Goal: Obtain resource: Download file/media

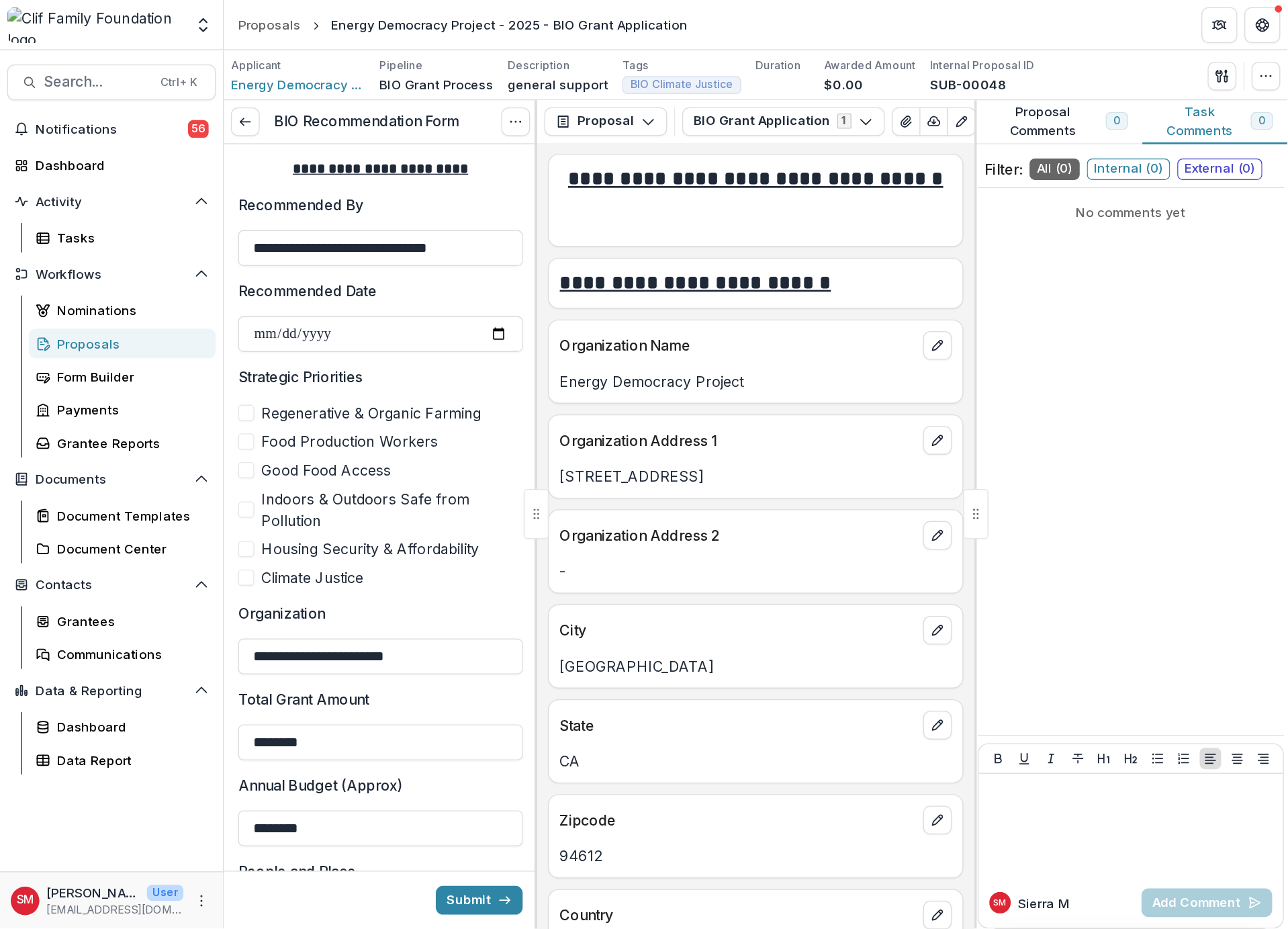
scroll to position [504, 0]
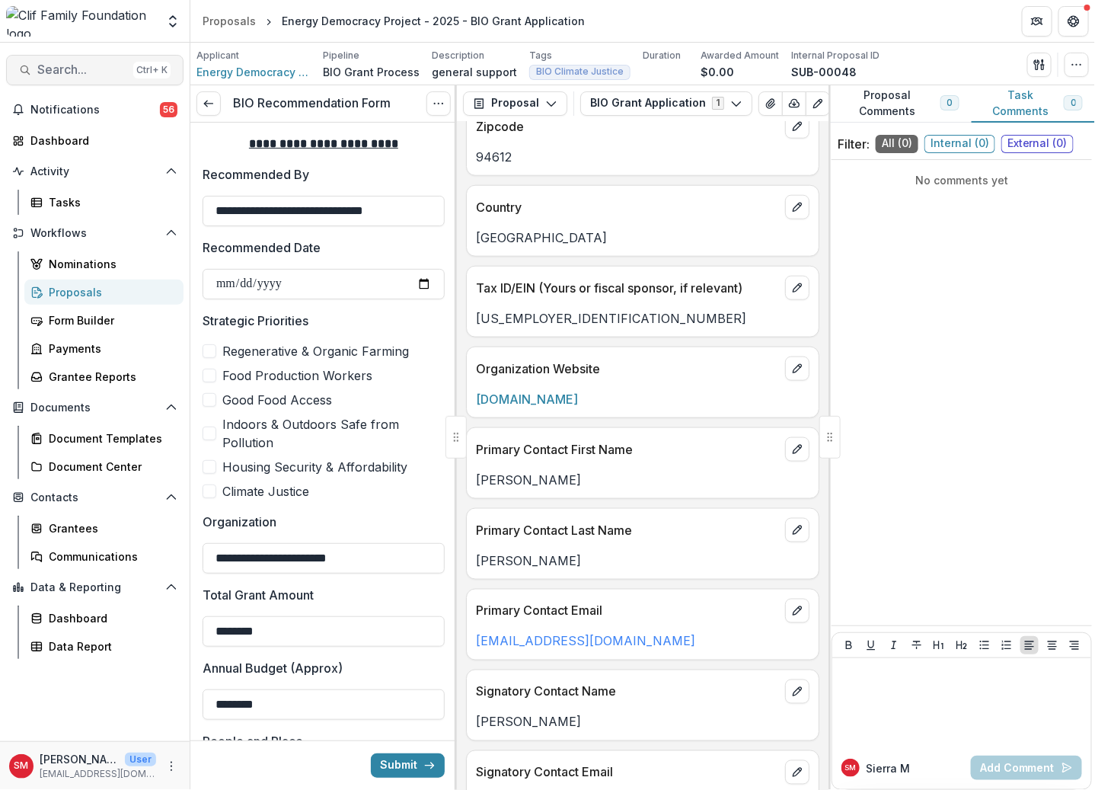
click at [88, 64] on span "Search..." at bounding box center [82, 69] width 90 height 14
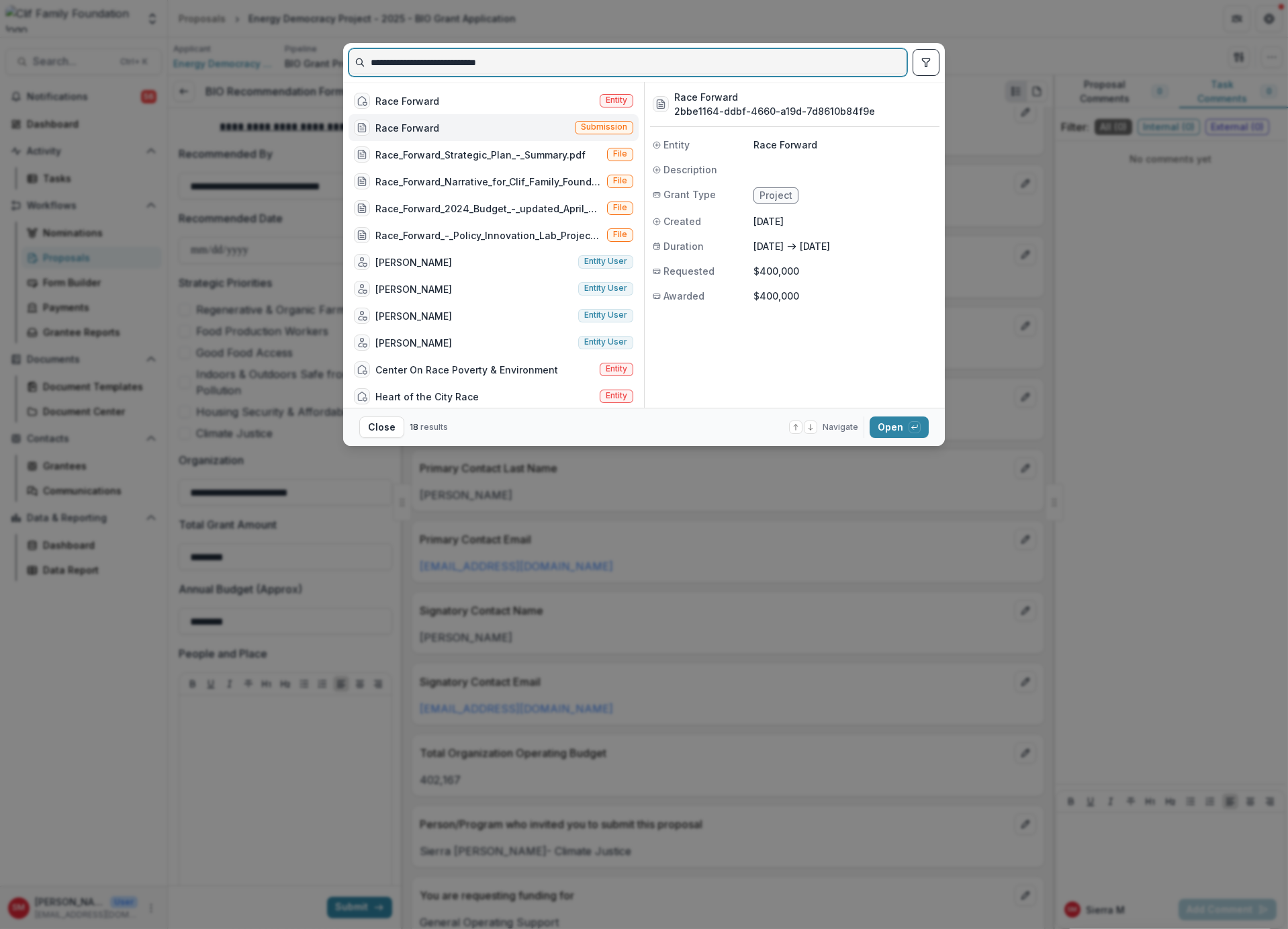
scroll to position [503, 0]
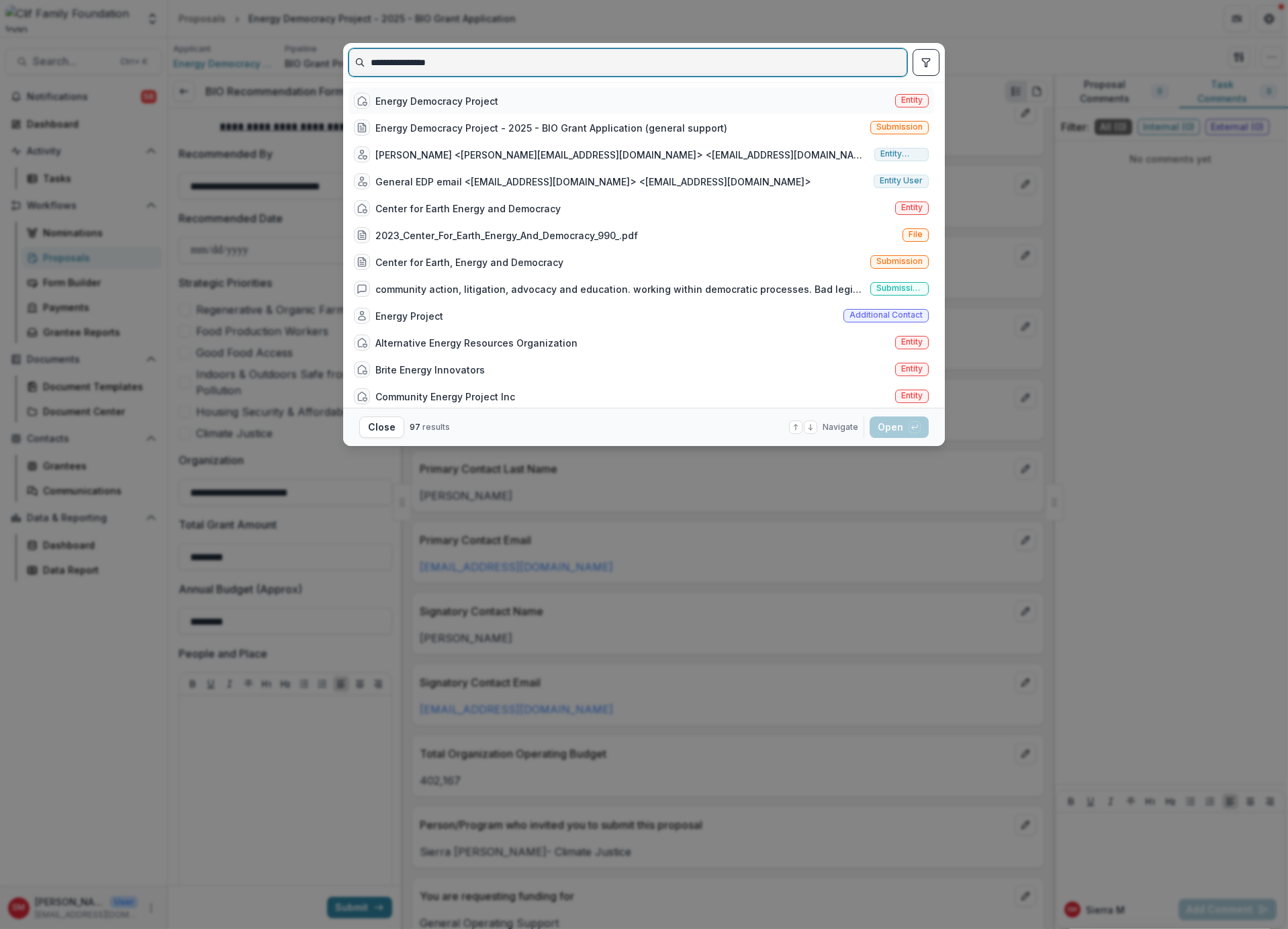
type input "**********"
click at [532, 101] on div "Energy Democracy Project Entity" at bounding box center [641, 101] width 586 height 26
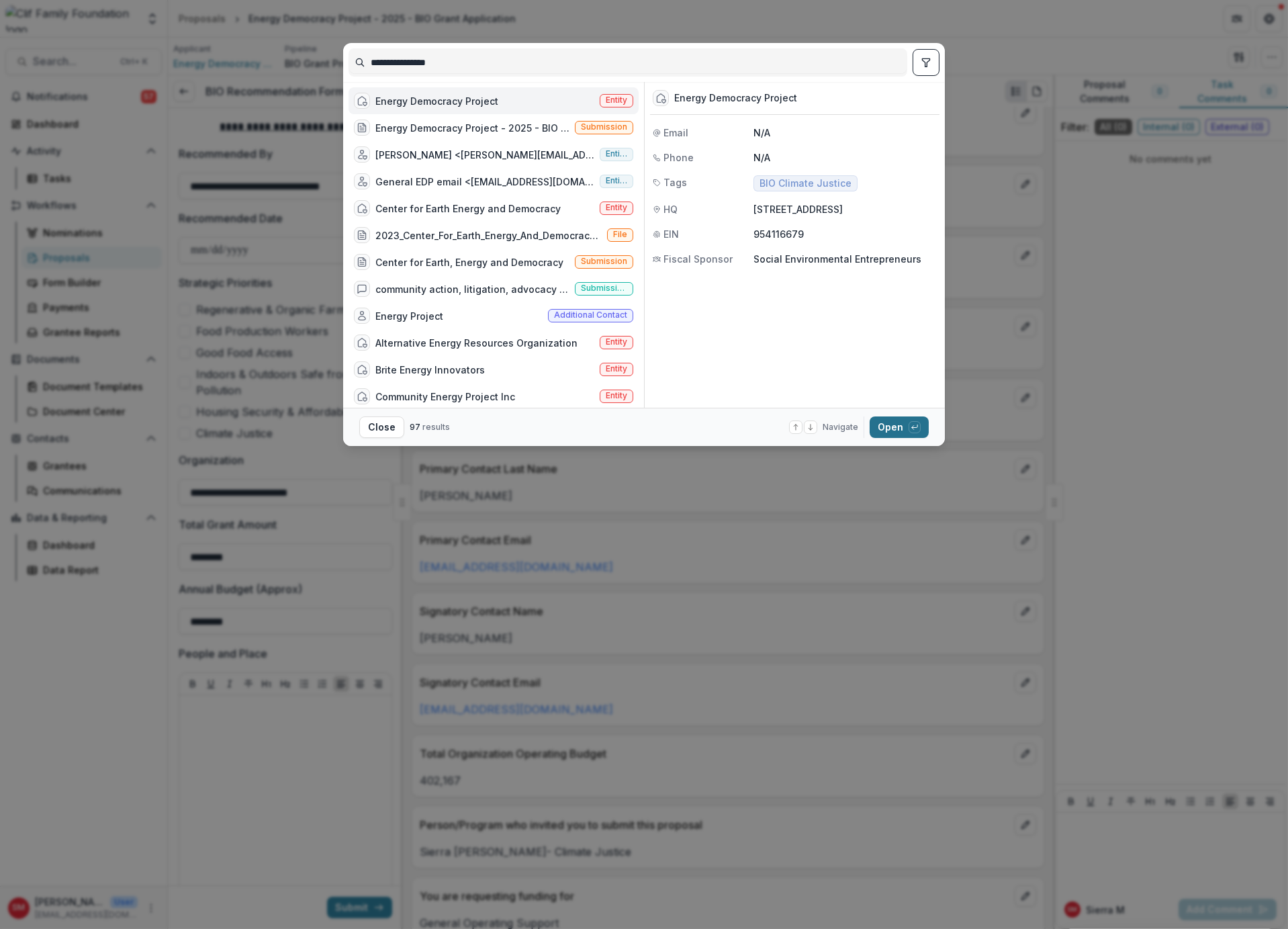
click at [916, 418] on button "Open with enter key" at bounding box center [899, 427] width 59 height 21
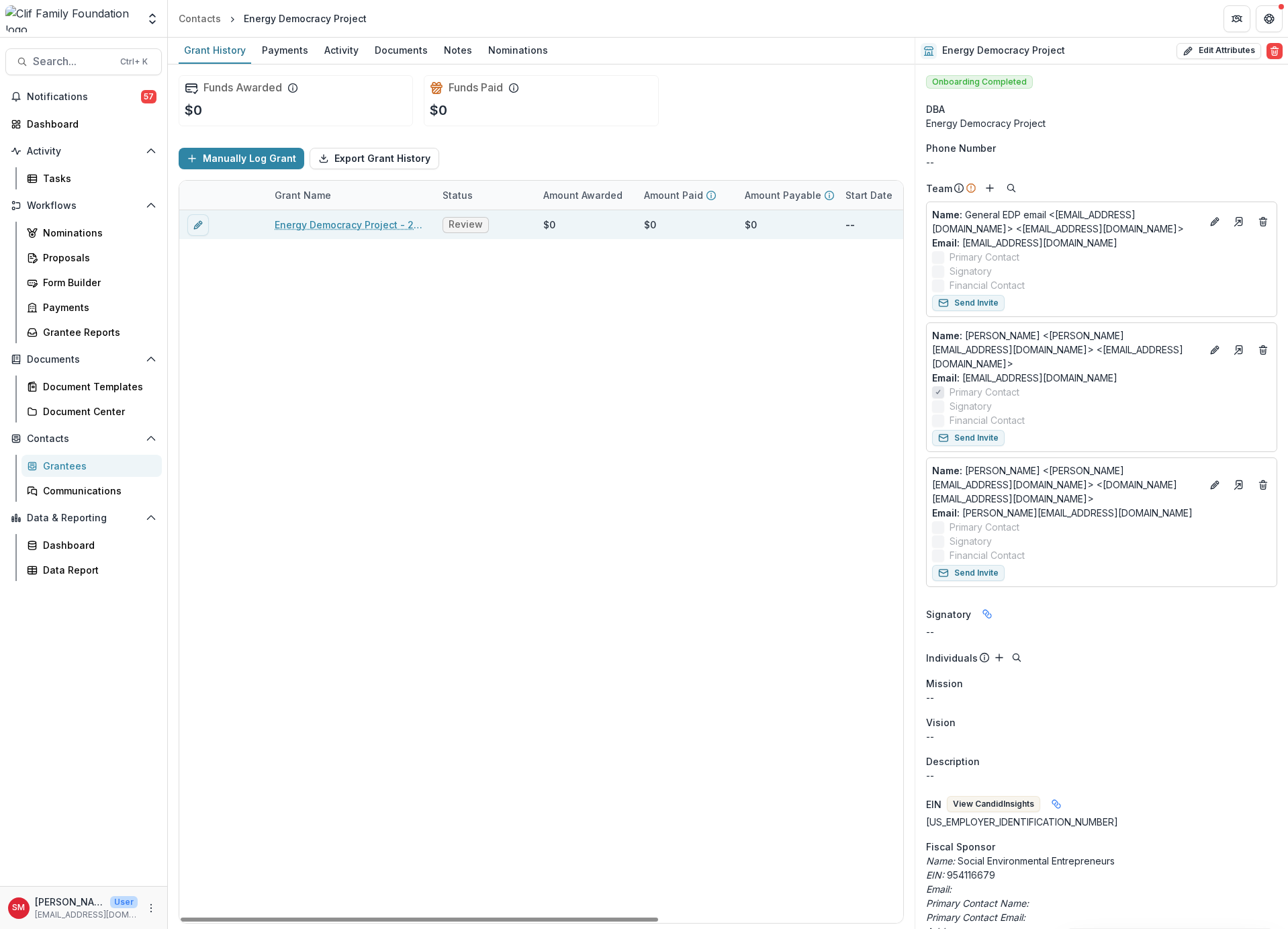
click at [402, 218] on link "Energy Democracy Project - 2025 - BIO Grant Application" at bounding box center [350, 225] width 152 height 14
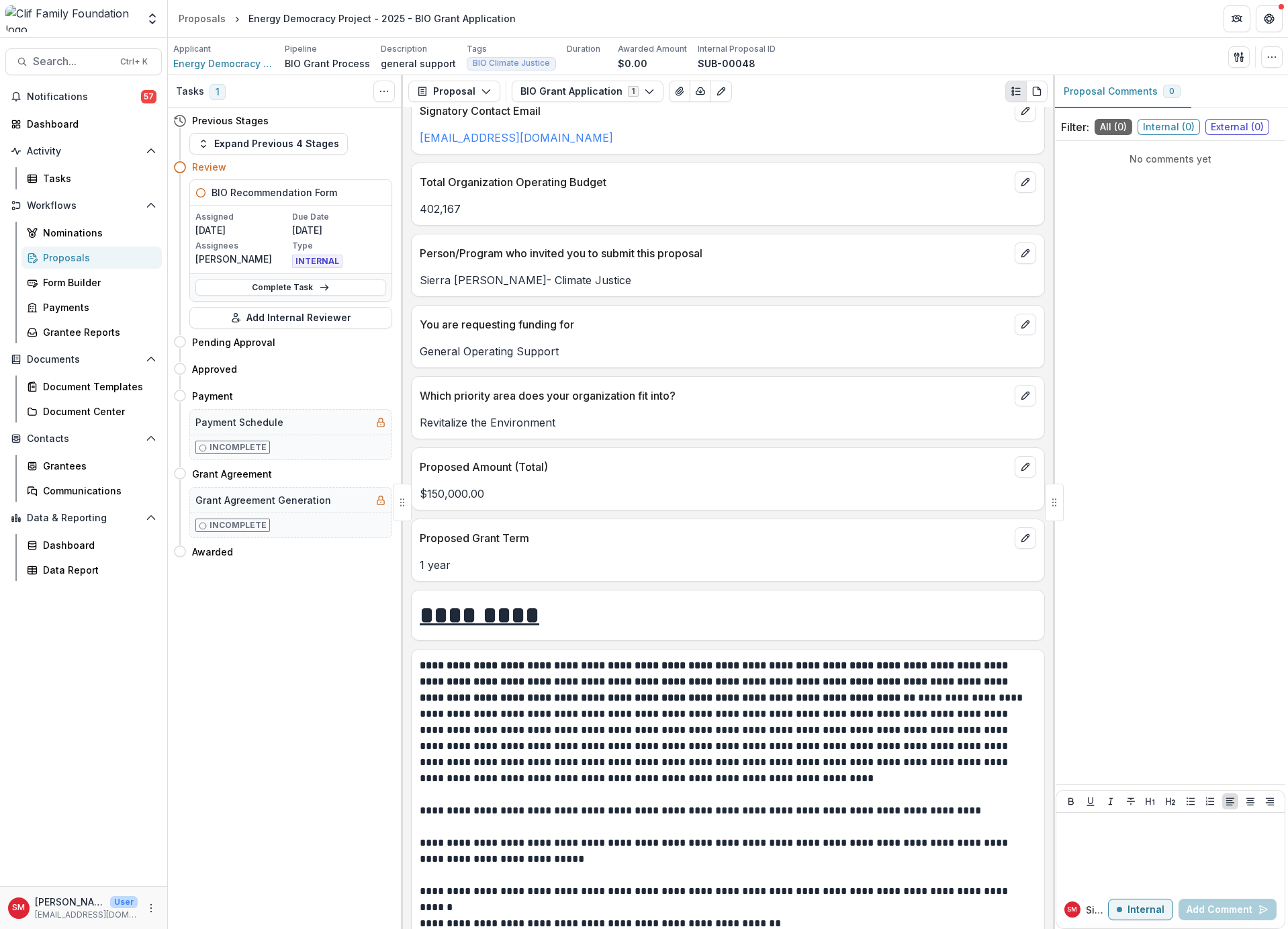
scroll to position [1210, 0]
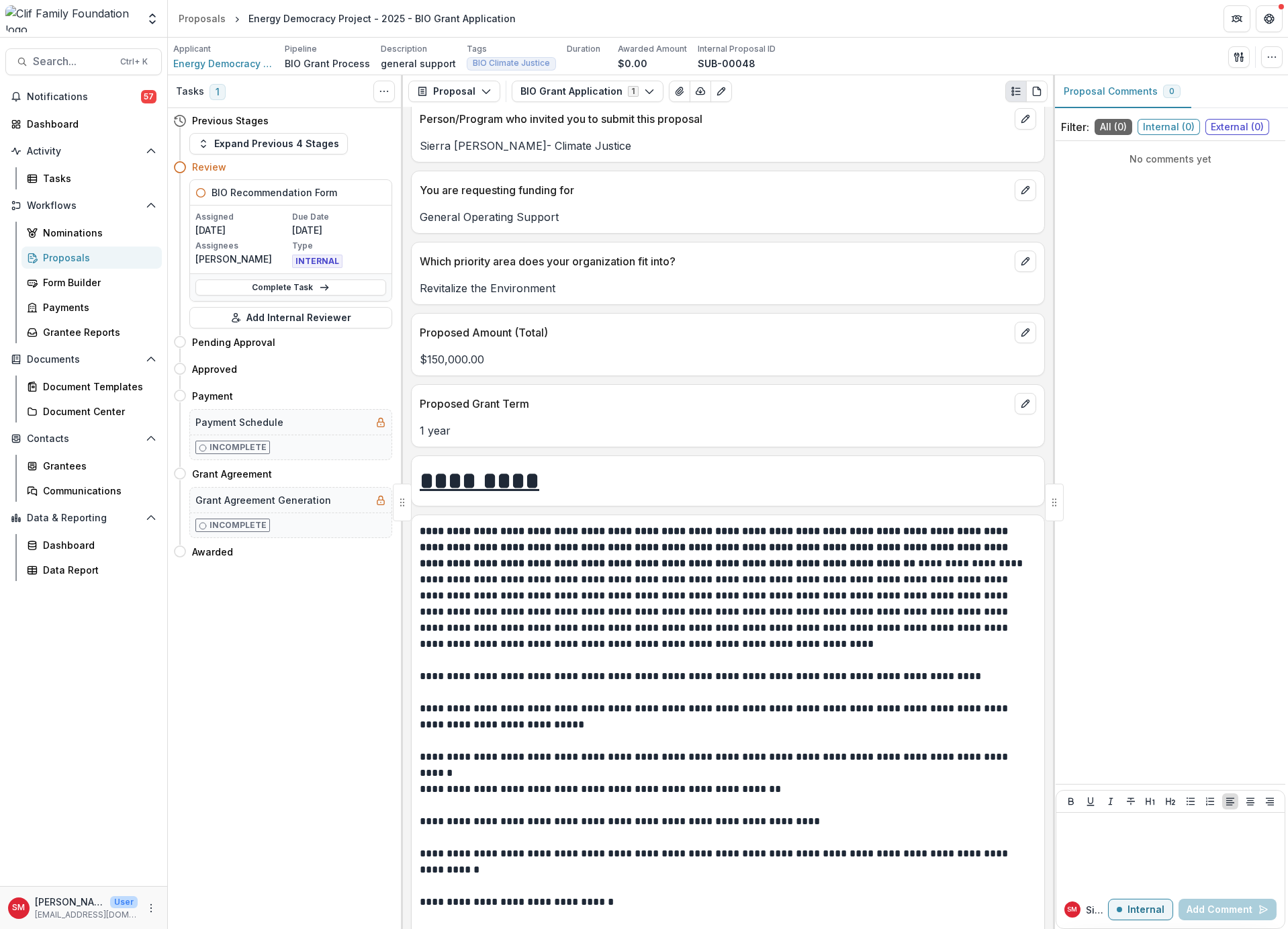
click at [530, 625] on p "**********" at bounding box center [726, 588] width 613 height 129
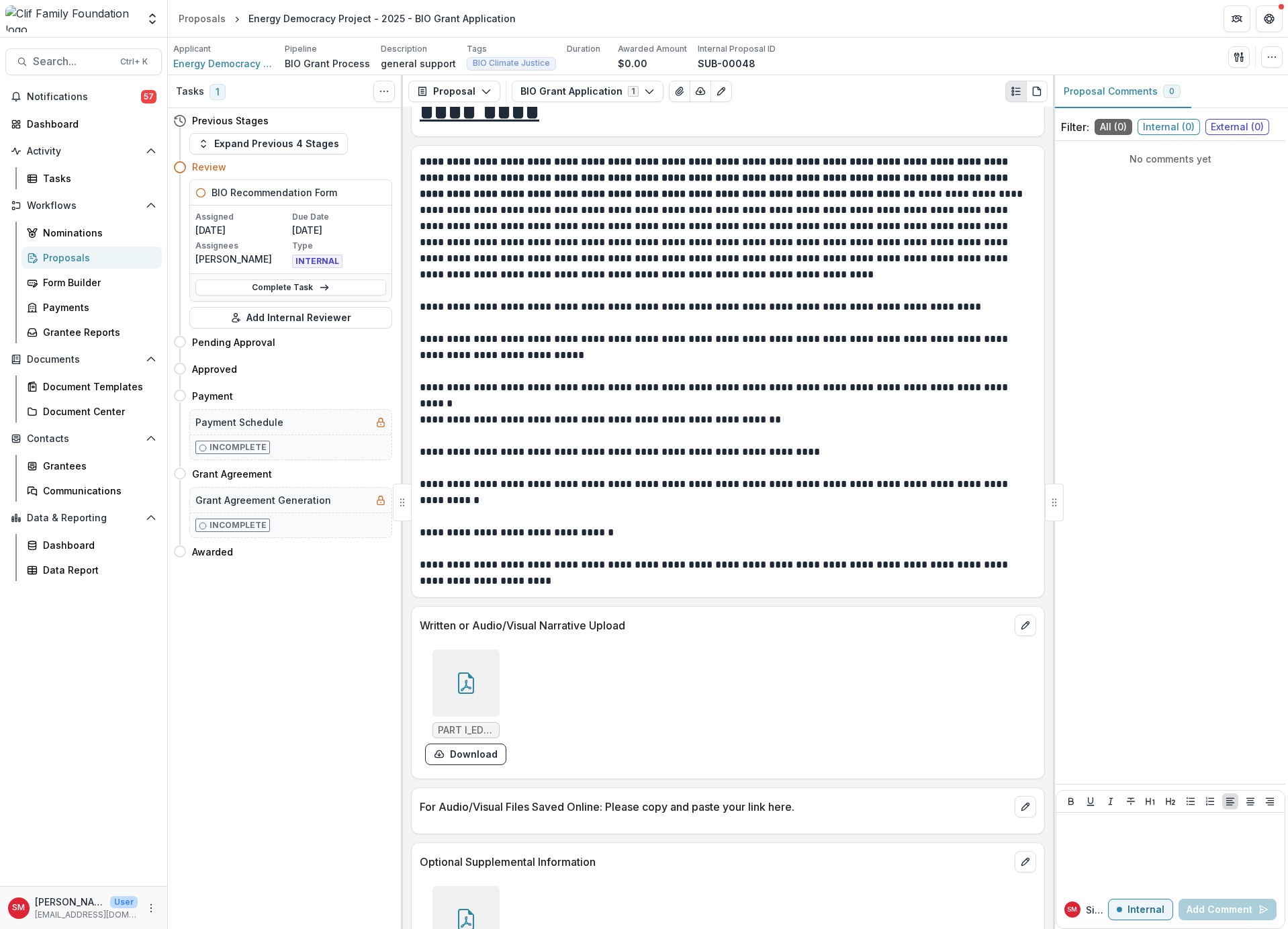
scroll to position [1747, 0]
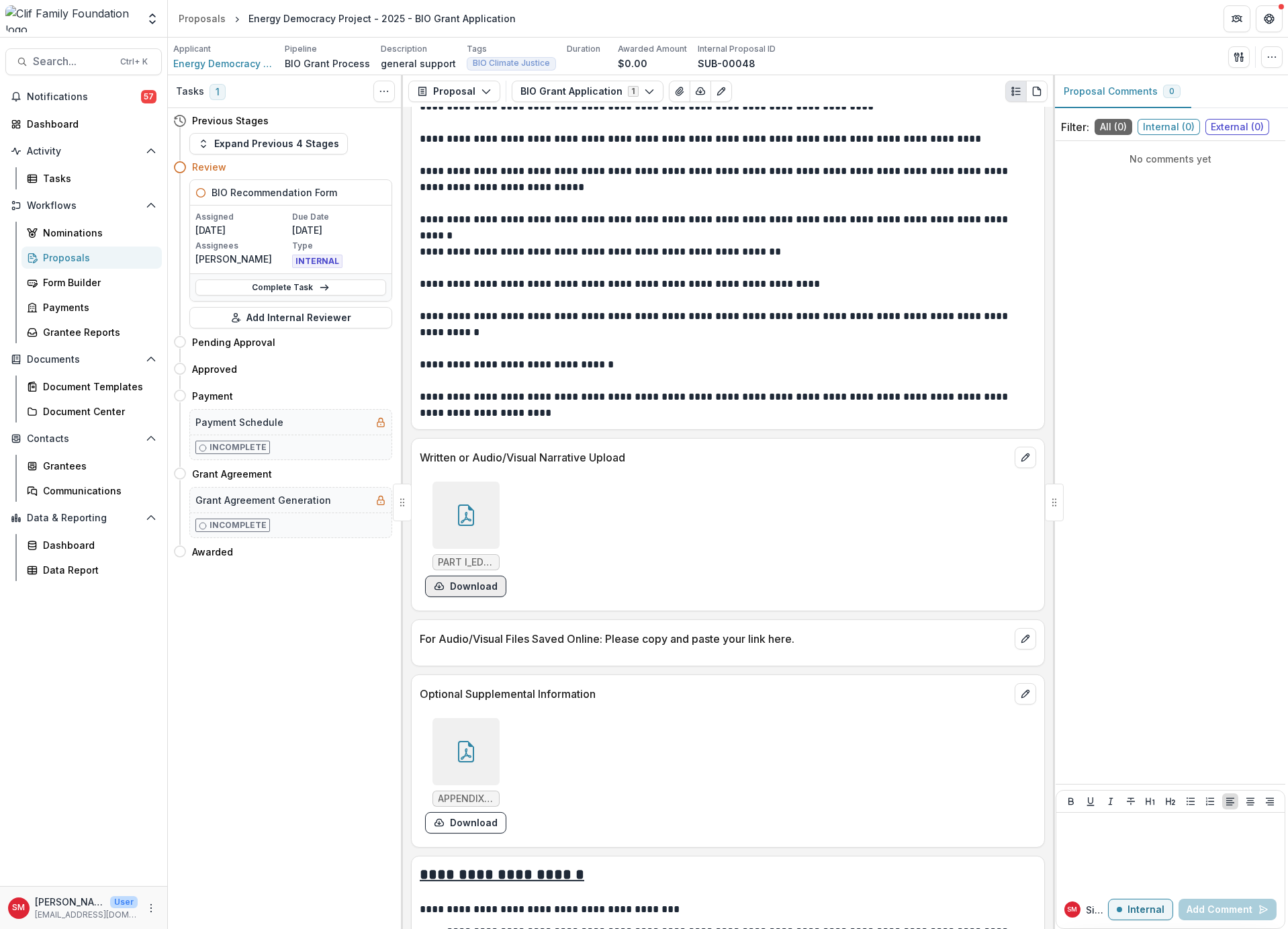
click at [461, 581] on button "Download" at bounding box center [466, 587] width 81 height 21
click at [466, 696] on button "Download" at bounding box center [466, 823] width 81 height 21
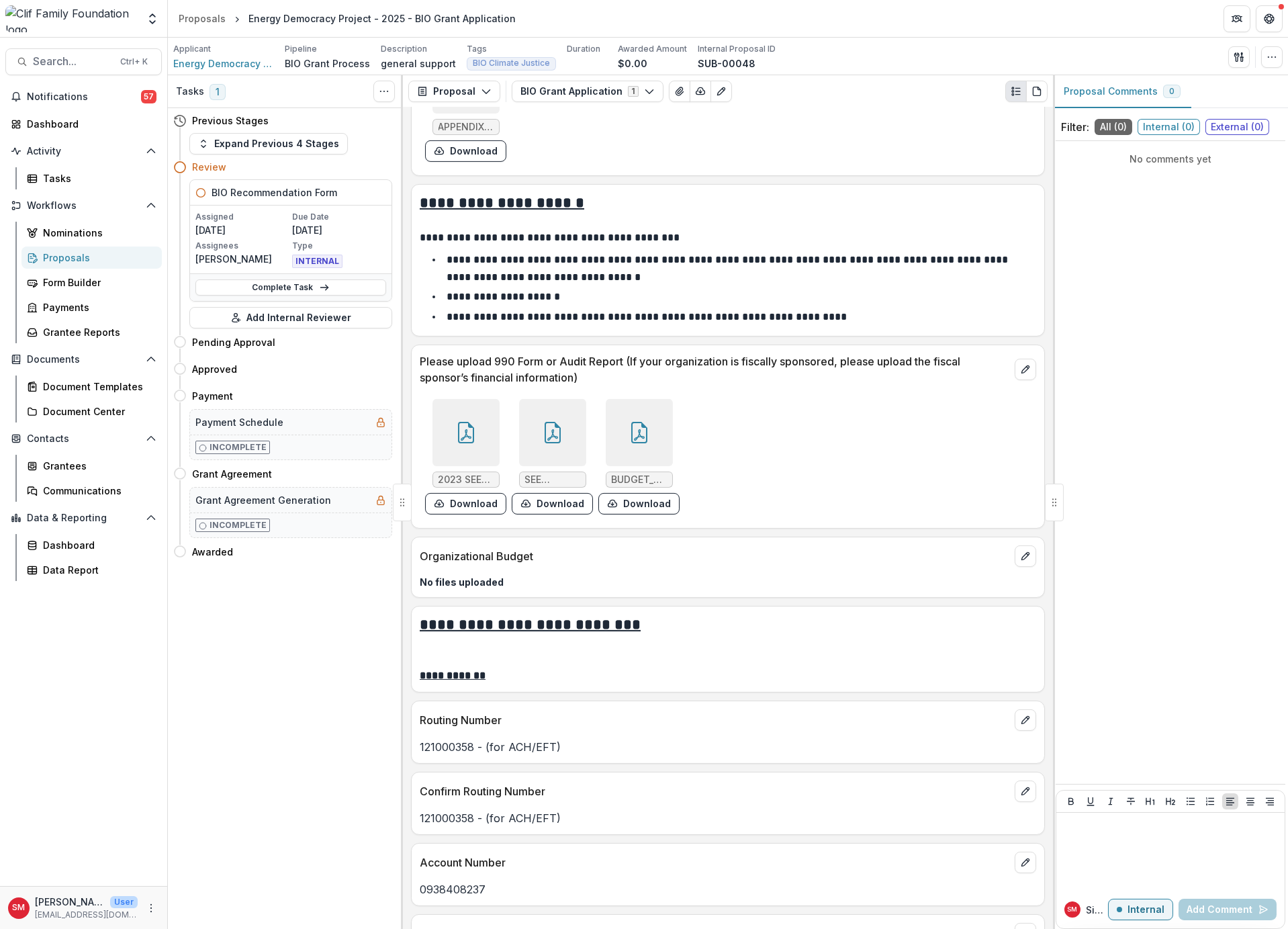
scroll to position [2791, 0]
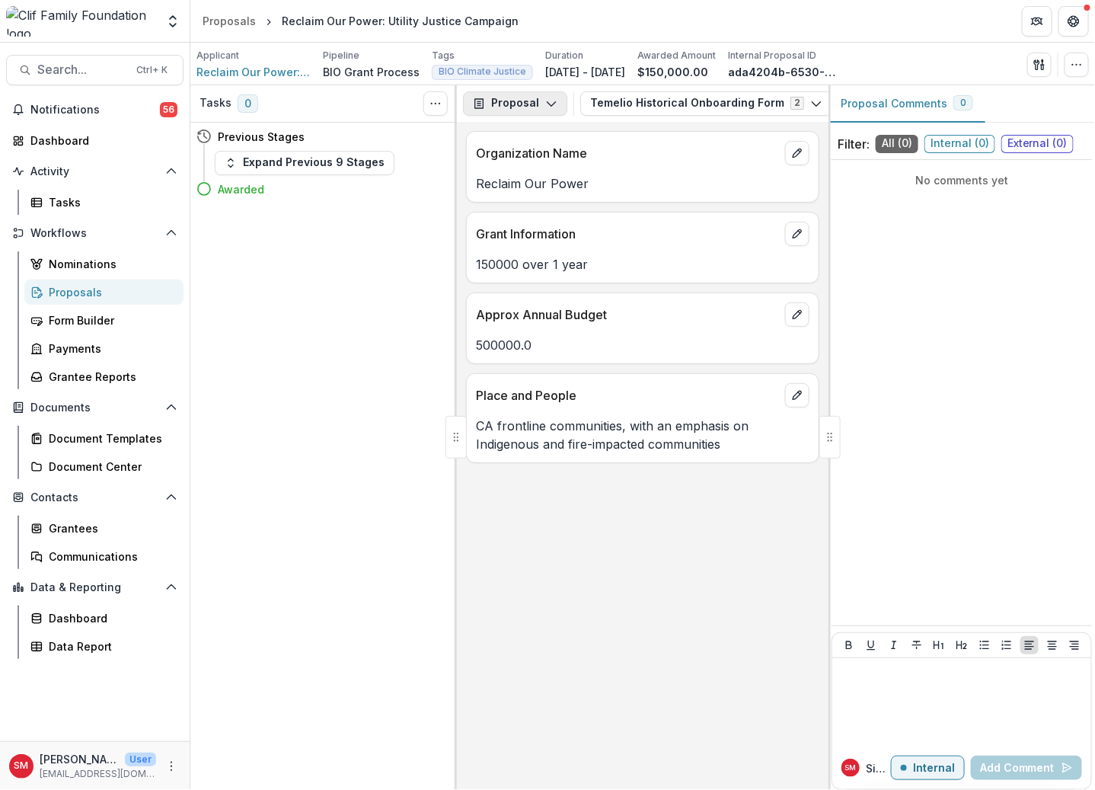
click at [529, 103] on button "Proposal" at bounding box center [515, 103] width 104 height 24
click at [523, 180] on div "Reports" at bounding box center [562, 188] width 139 height 16
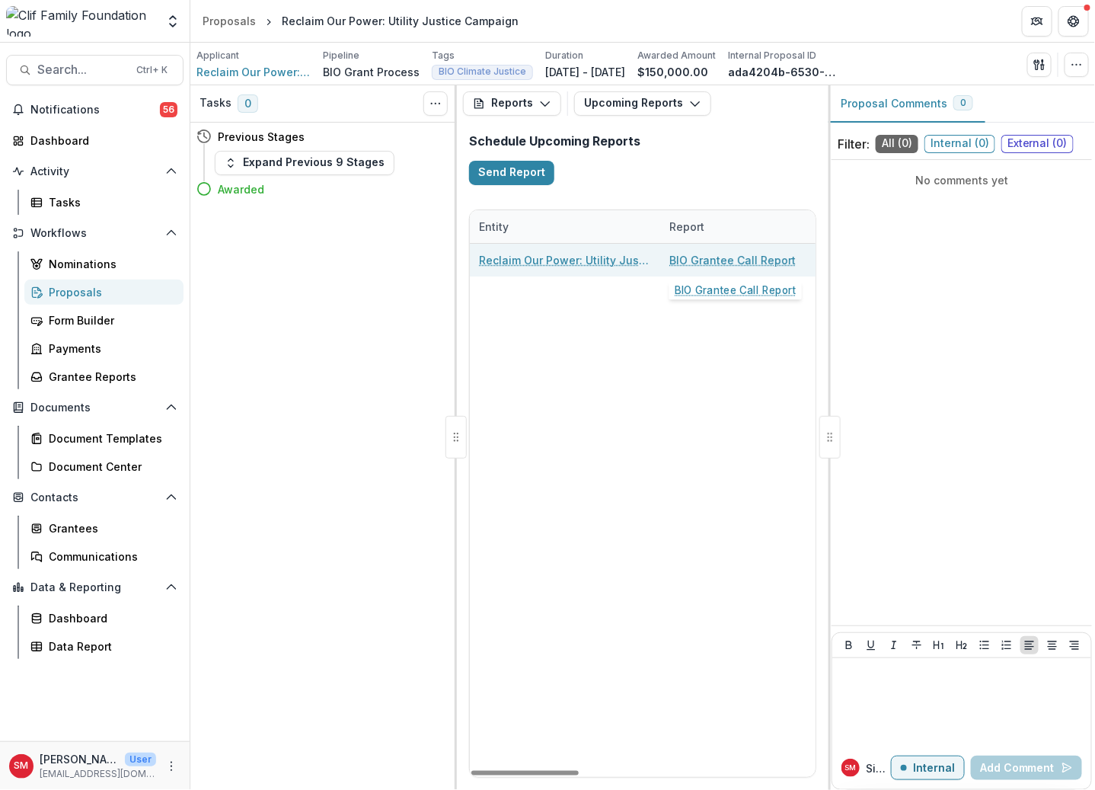
click at [696, 261] on link "BIO Grantee Call Report" at bounding box center [732, 260] width 126 height 16
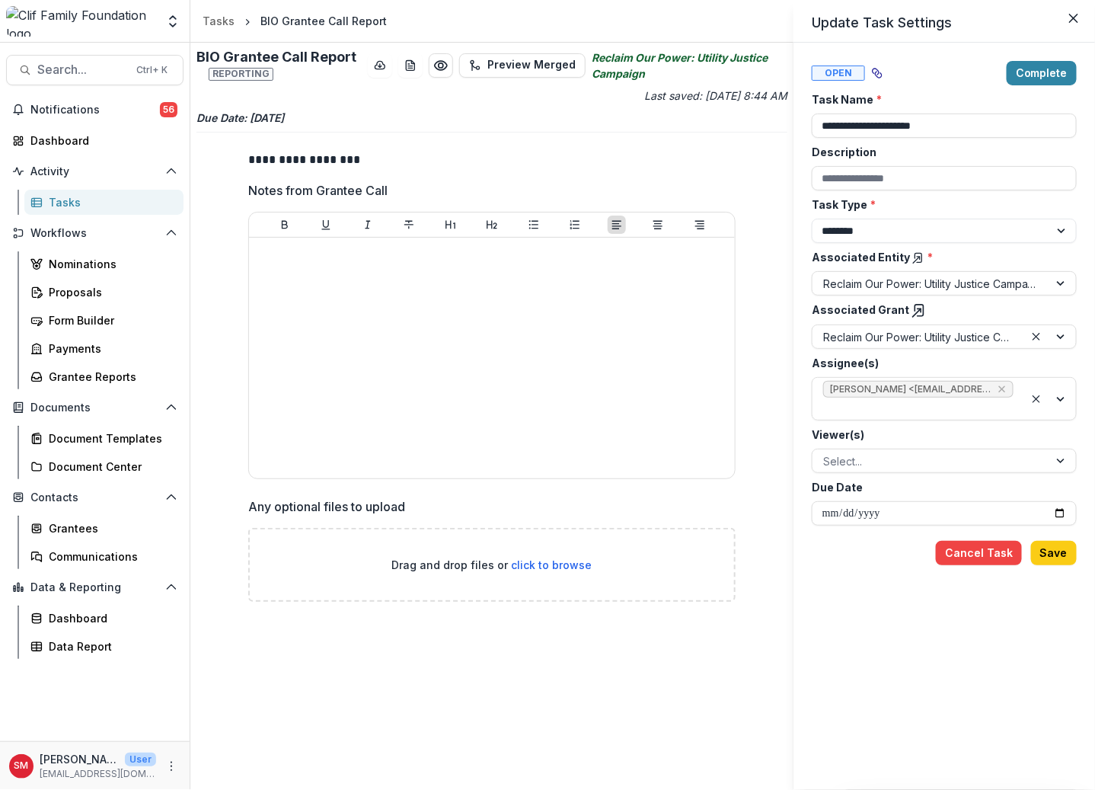
click at [388, 281] on div "**********" at bounding box center [547, 395] width 1095 height 790
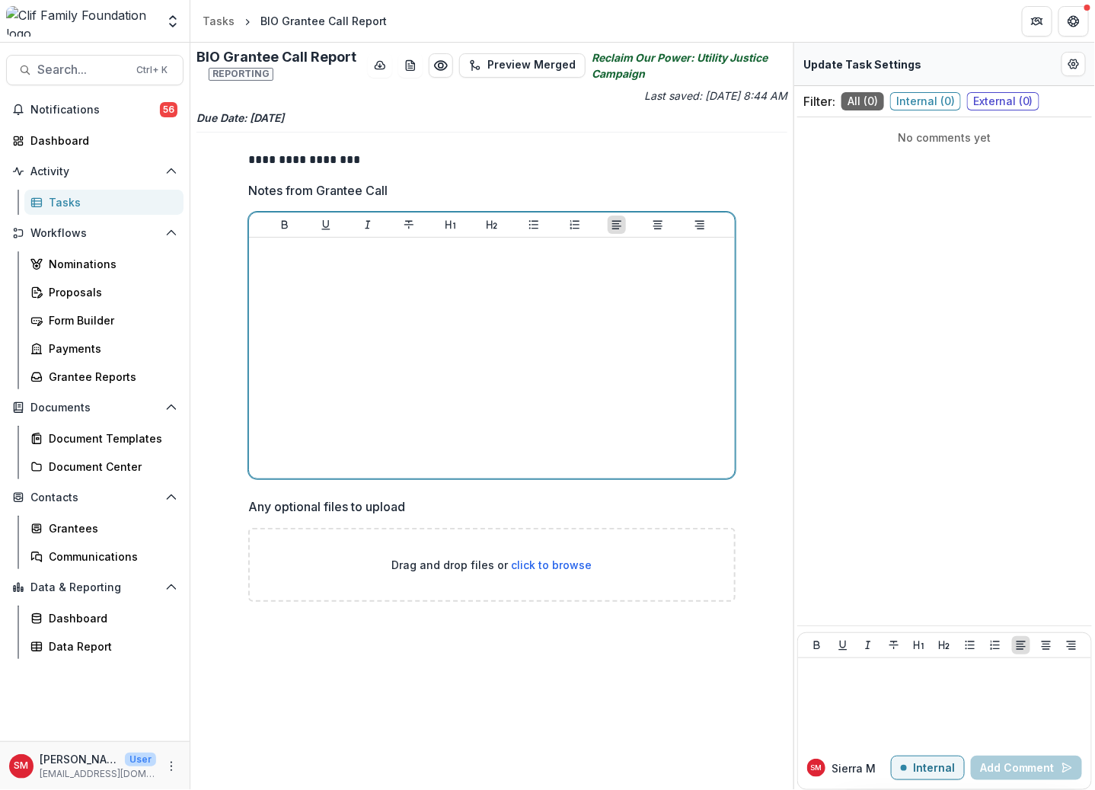
click at [388, 281] on div at bounding box center [492, 358] width 474 height 228
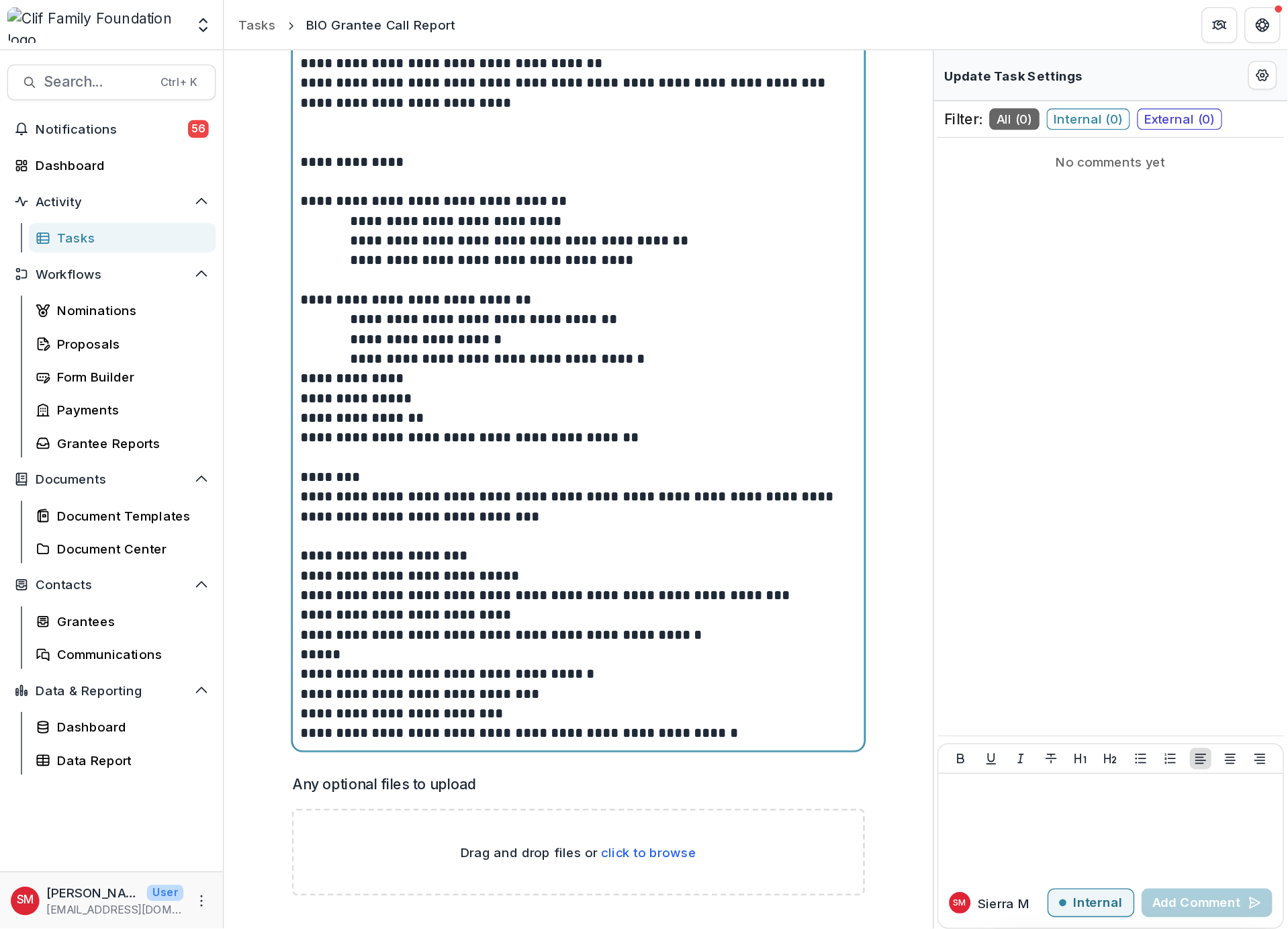
scroll to position [38, 0]
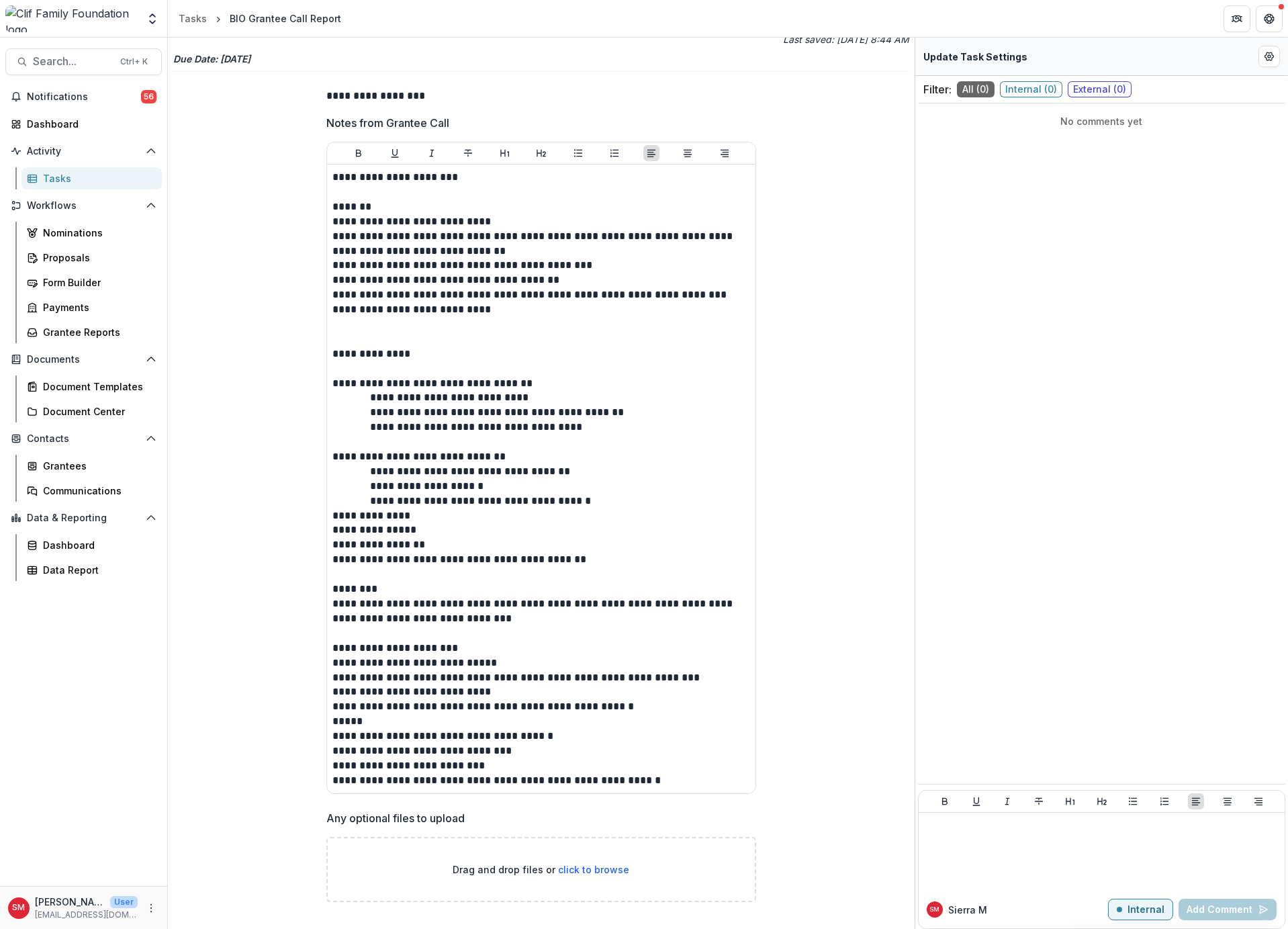
click at [965, 49] on div "Update Task Settings" at bounding box center [1102, 56] width 373 height 38
click at [965, 56] on icon "Edit Form Settings" at bounding box center [1269, 56] width 11 height 11
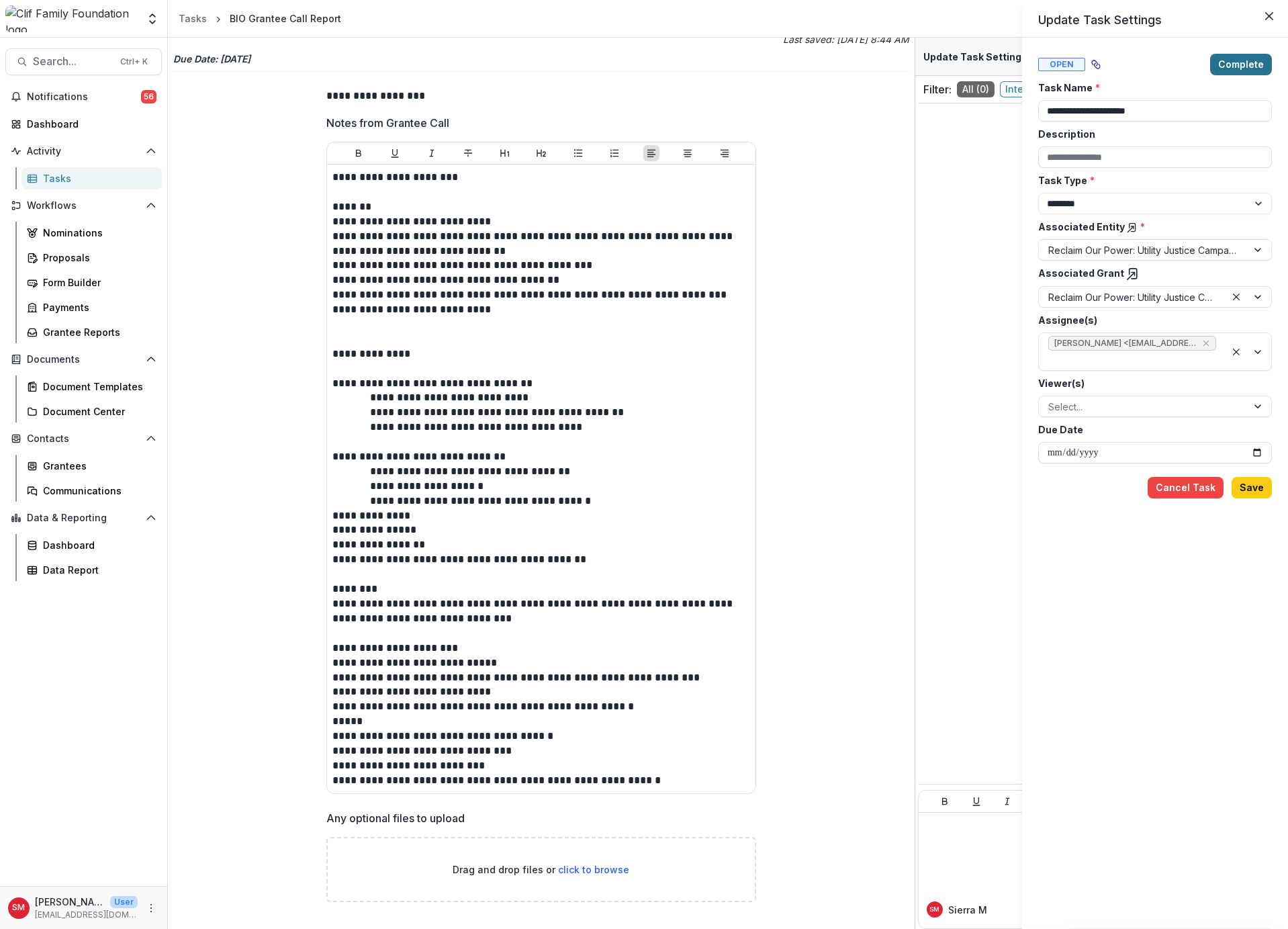
click at [965, 56] on button "Complete" at bounding box center [1241, 64] width 62 height 21
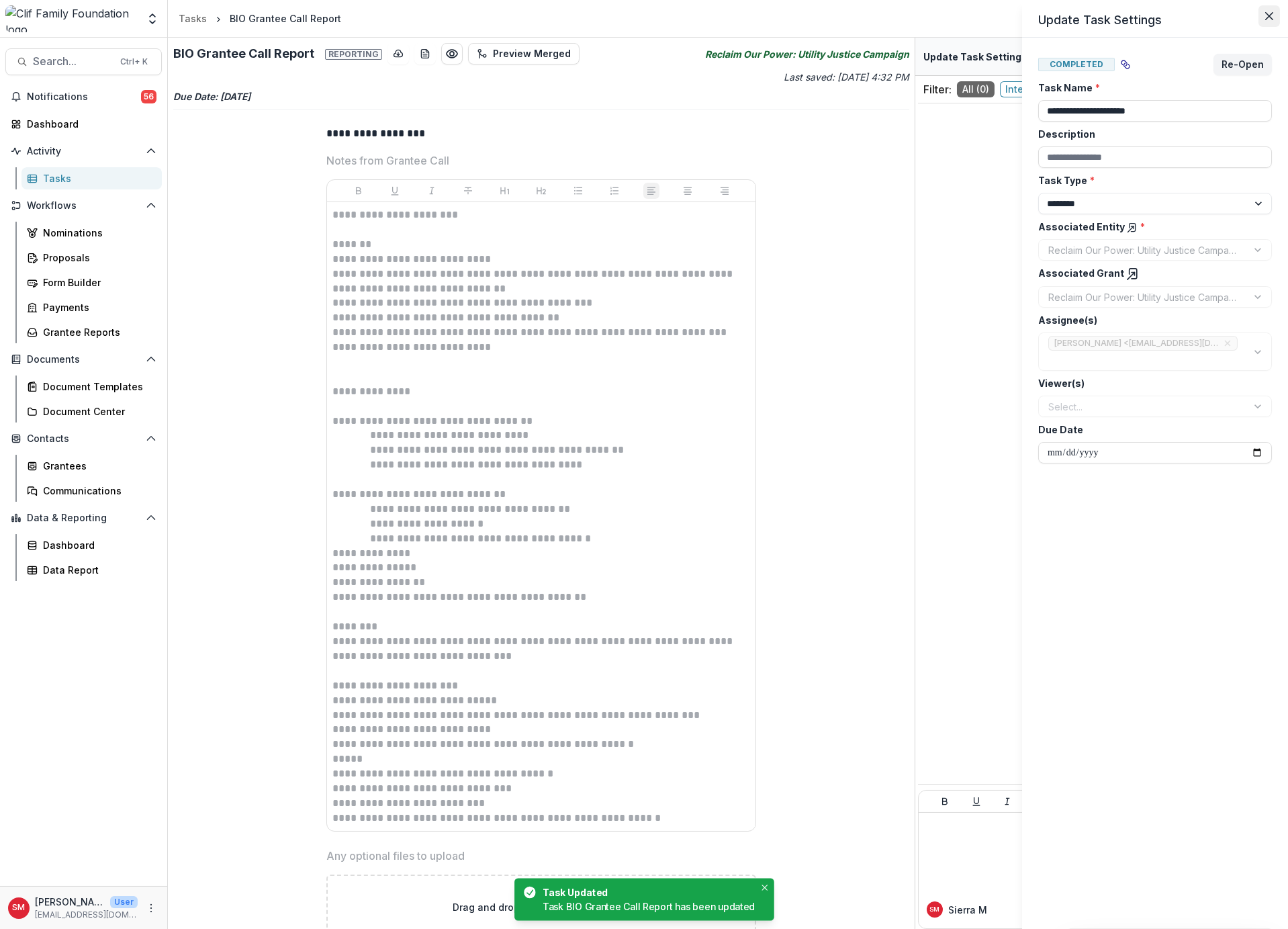
click at [965, 15] on button "Close" at bounding box center [1269, 16] width 21 height 21
